Goal: Transaction & Acquisition: Purchase product/service

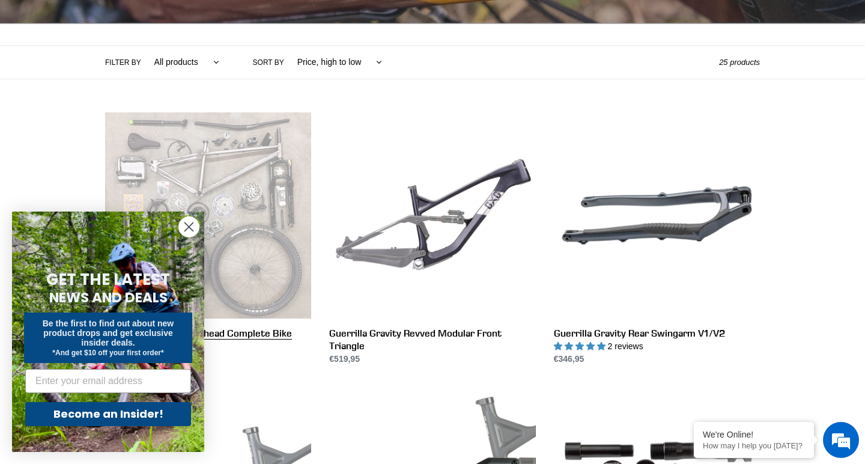
scroll to position [250, 0]
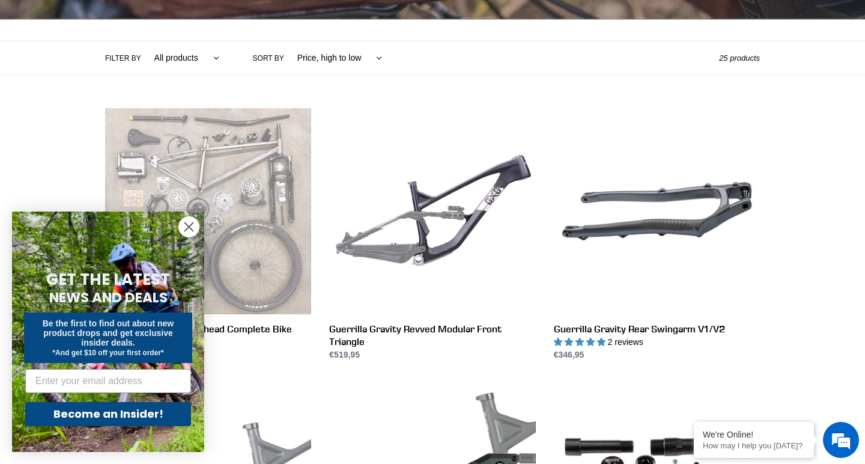
click at [188, 225] on circle "Close dialog" at bounding box center [189, 227] width 20 height 20
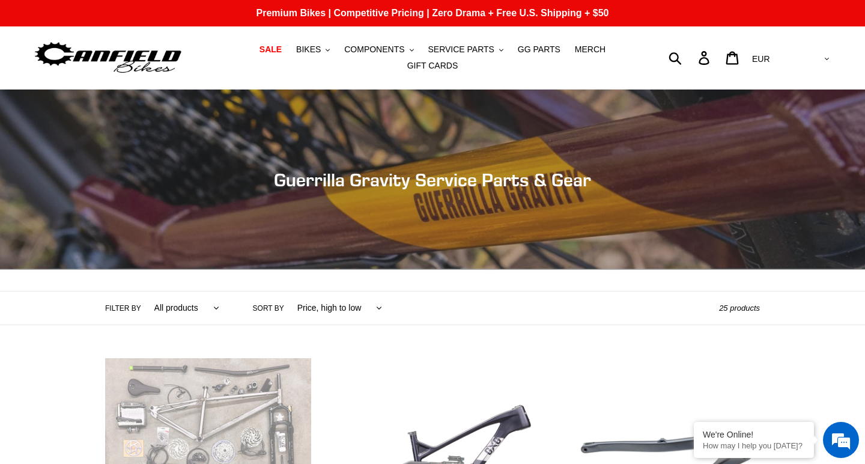
scroll to position [0, 0]
click at [326, 49] on button "BIKES .cls-1{fill:#231f20}" at bounding box center [313, 49] width 46 height 16
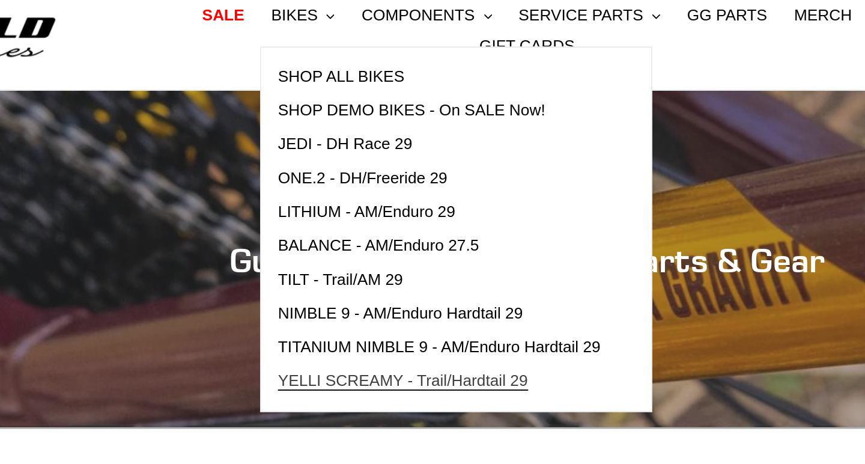
click at [300, 239] on span "YELLI SCREAMY - Trail/Hardtail 29" at bounding box center [366, 244] width 133 height 10
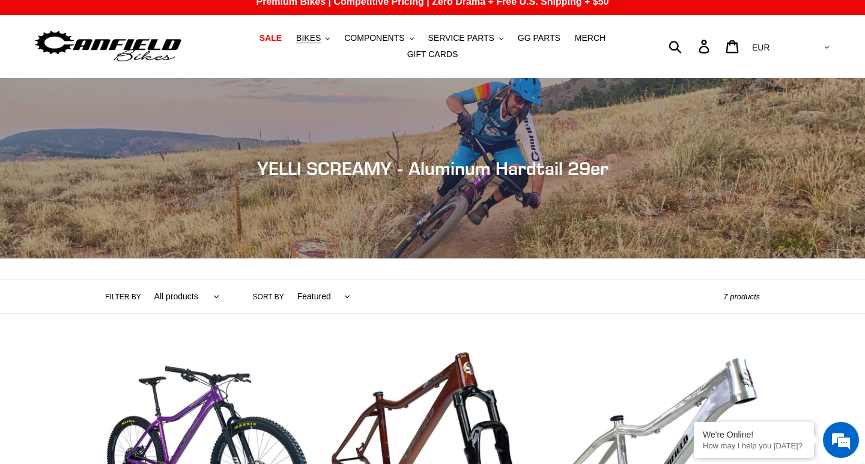
scroll to position [11, 0]
click at [330, 39] on icon "button" at bounding box center [328, 38] width 4 height 2
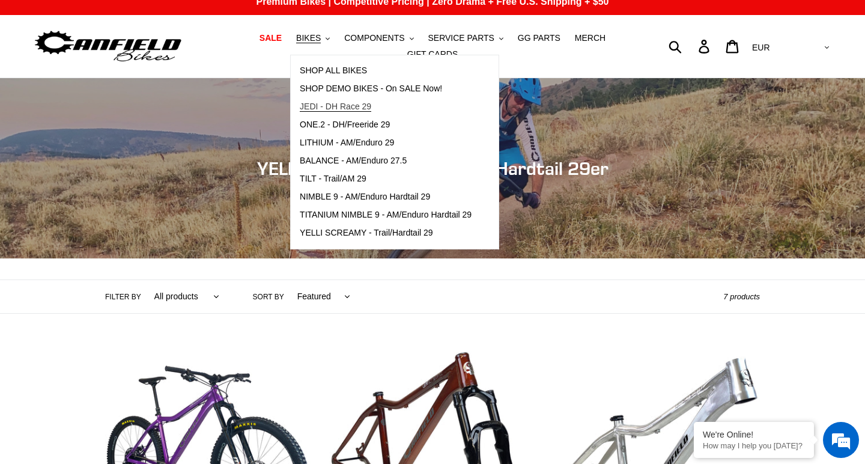
scroll to position [7, 0]
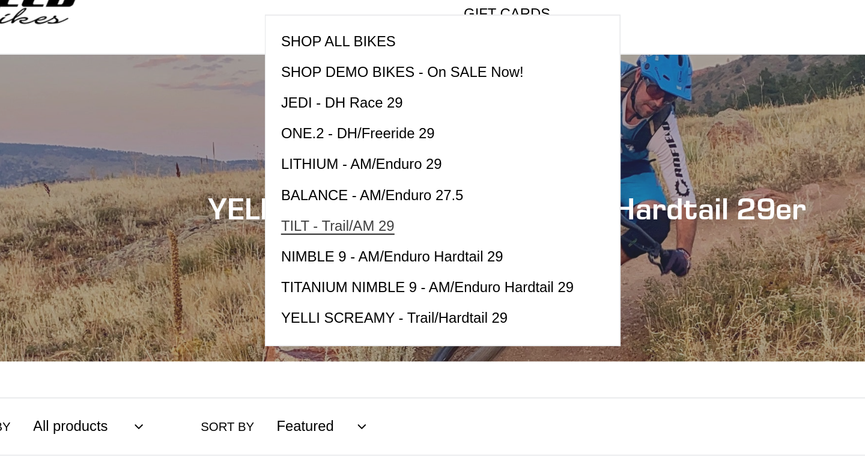
click at [291, 175] on link "TILT - Trail/AM 29" at bounding box center [386, 184] width 190 height 18
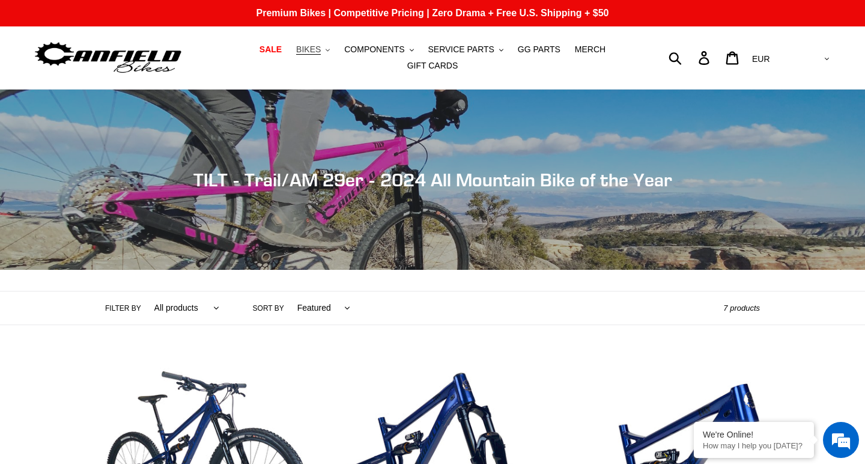
click at [309, 47] on span "BIKES" at bounding box center [308, 49] width 25 height 10
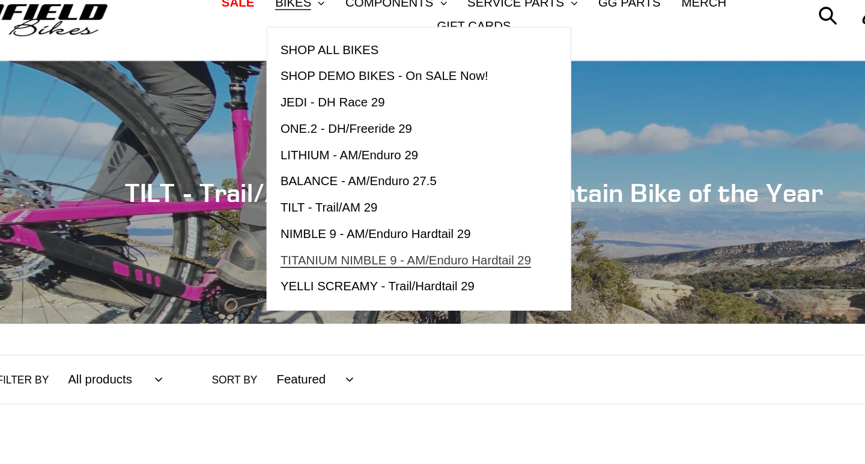
click at [300, 221] on span "TITANIUM NIMBLE 9 - AM/Enduro Hardtail 29" at bounding box center [386, 226] width 172 height 10
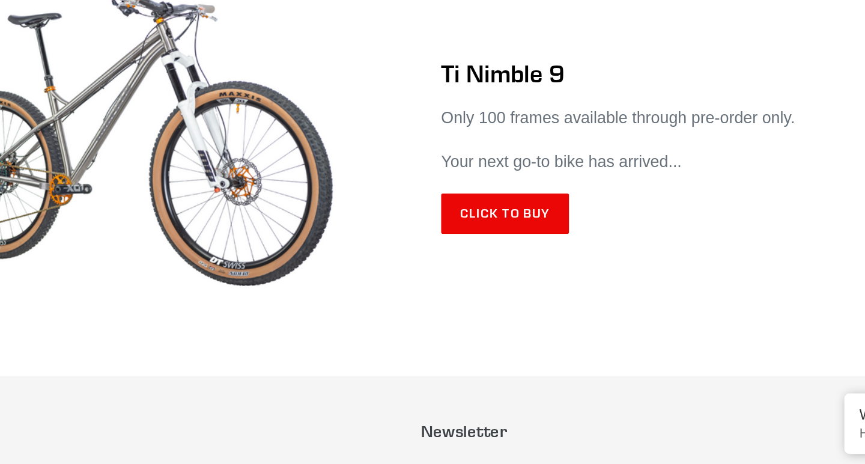
scroll to position [7159, 0]
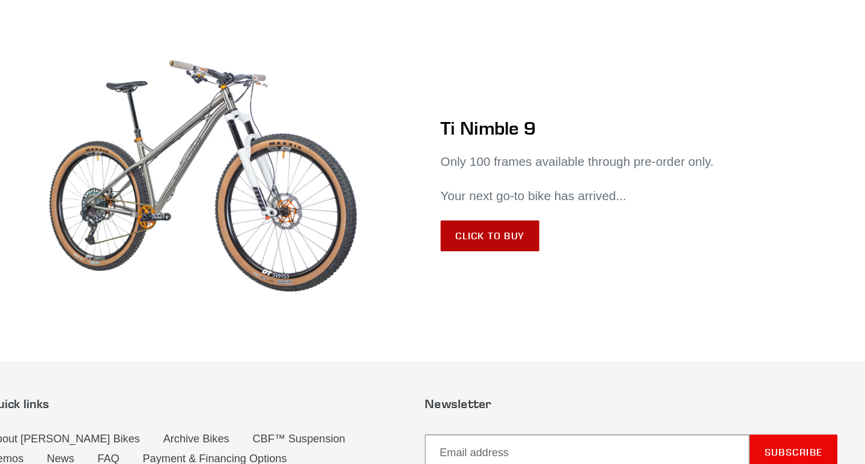
click at [454, 194] on link "Click to Buy" at bounding box center [492, 182] width 76 height 24
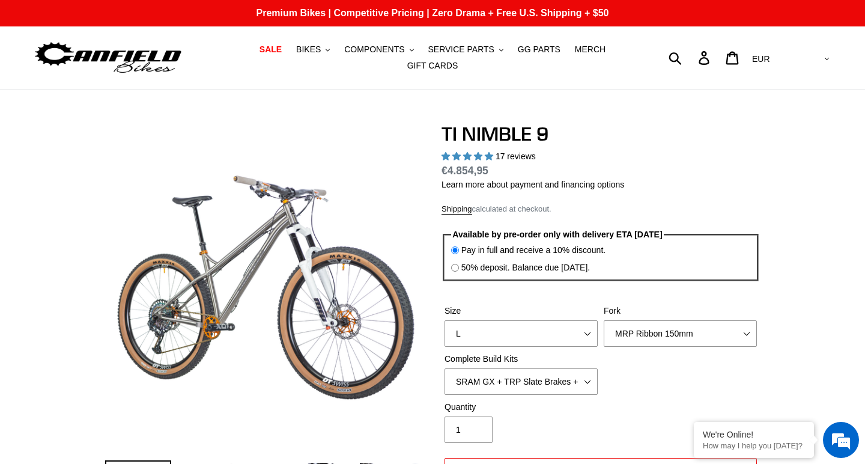
select select "highest-rating"
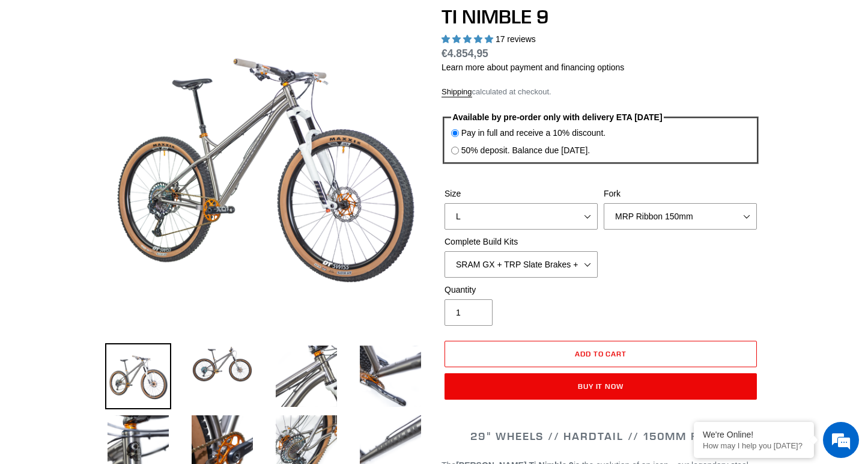
scroll to position [76, 0]
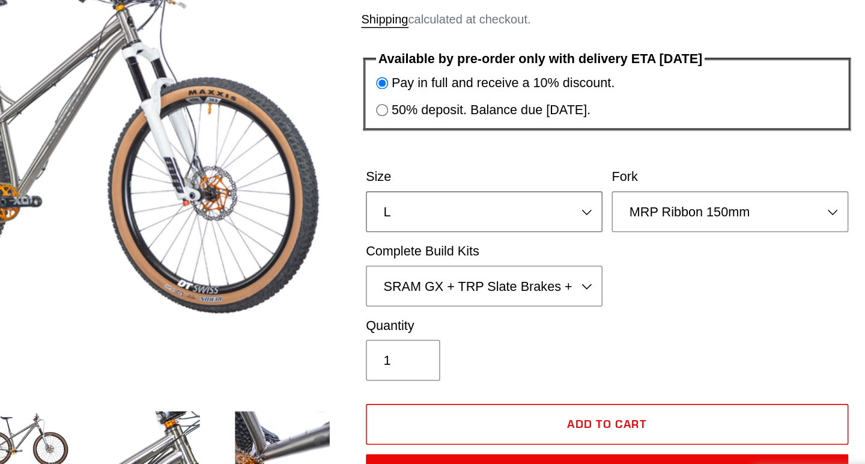
click at [445, 245] on select "S M L XL / XXL (Specify at checkout)" at bounding box center [521, 258] width 153 height 26
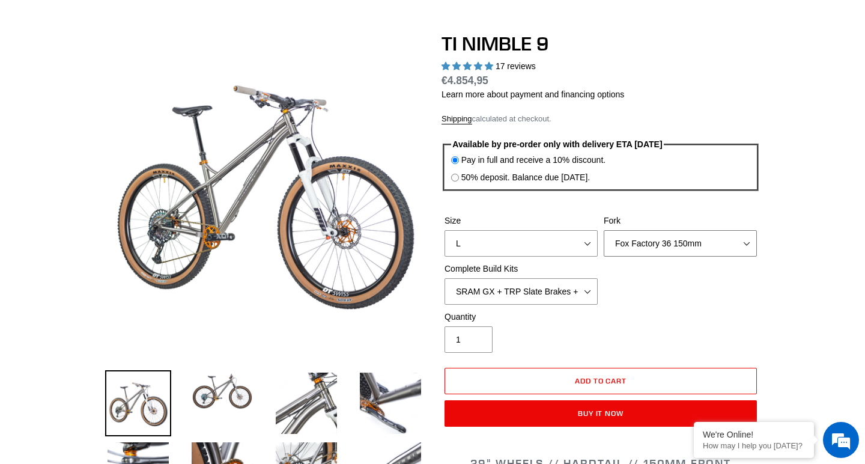
select select "Cane Creek Helm 150mm"
select select "SHIMANO XTR + HOPE Brakes + DT Swiss Carbon Wheels"
click at [654, 241] on select "MRP Ribbon 150mm RockShox Lyrik 150mm Fox Factory 36 150mm Cane Creek Helm 150m…" at bounding box center [680, 243] width 153 height 26
click at [663, 278] on div "Size S M L XL / XXL (Specify at checkout) Fork MRP Ribbon 150mm RockShox Lyrik …" at bounding box center [601, 262] width 318 height 96
select select "Cane Creek Helm 150mm"
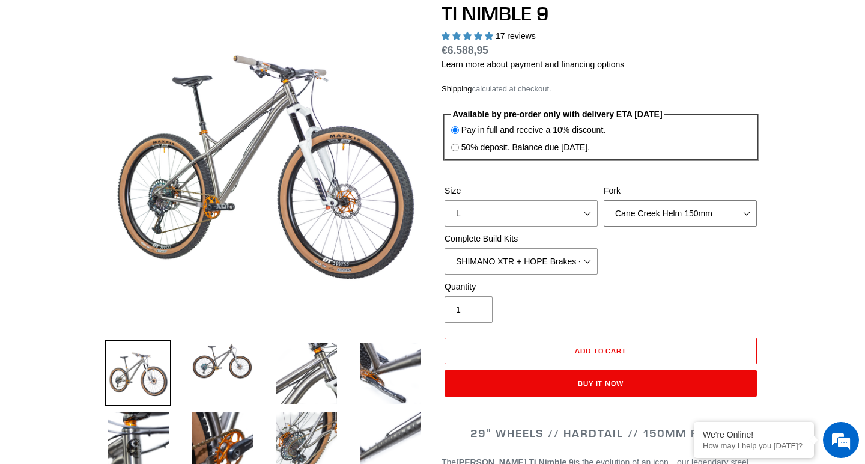
scroll to position [121, 0]
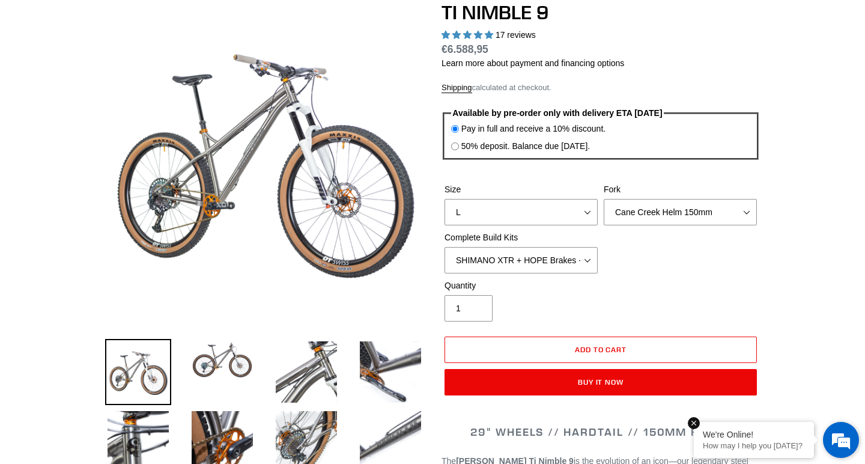
click at [693, 421] on em at bounding box center [694, 423] width 12 height 12
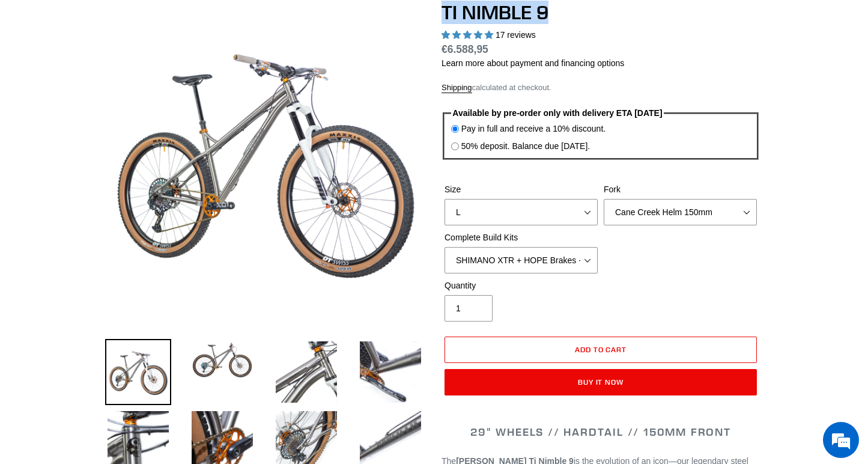
drag, startPoint x: 443, startPoint y: 9, endPoint x: 557, endPoint y: 4, distance: 114.3
click at [557, 4] on h1 "TI NIMBLE 9" at bounding box center [601, 12] width 318 height 23
copy h1 "TI NIMBLE 9"
